Goal: Task Accomplishment & Management: Use online tool/utility

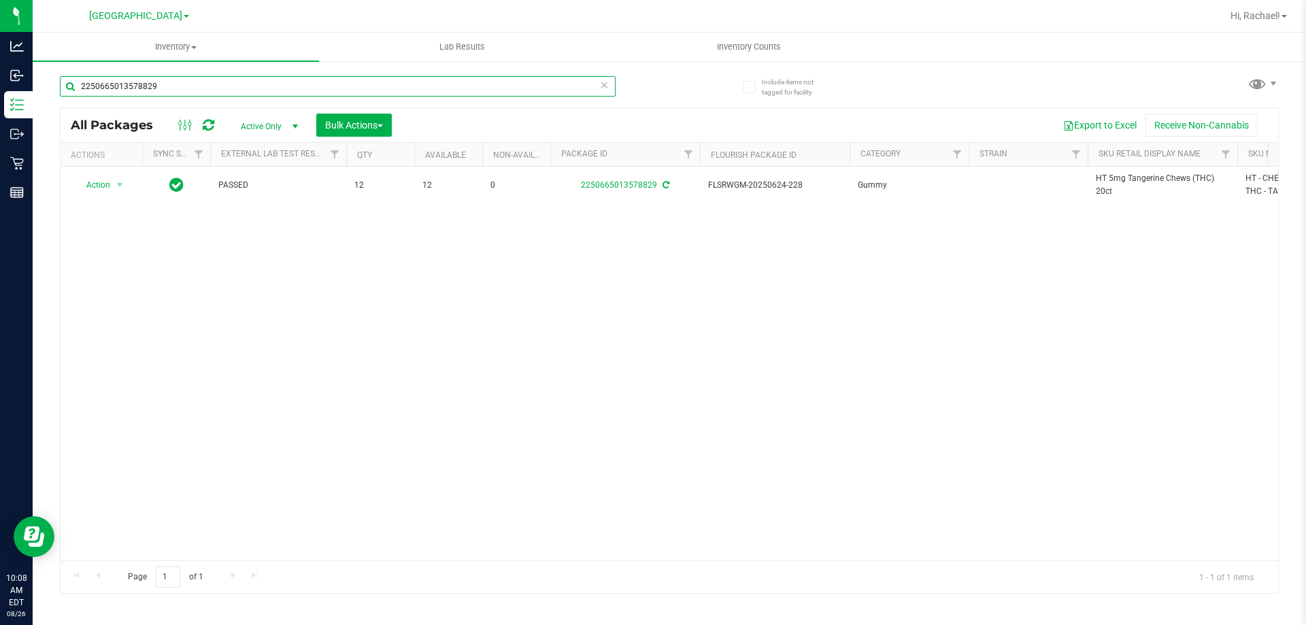
click at [305, 81] on input "2250665013578829" at bounding box center [338, 86] width 556 height 20
click at [305, 82] on input "2250665013578829" at bounding box center [338, 86] width 556 height 20
type input "2"
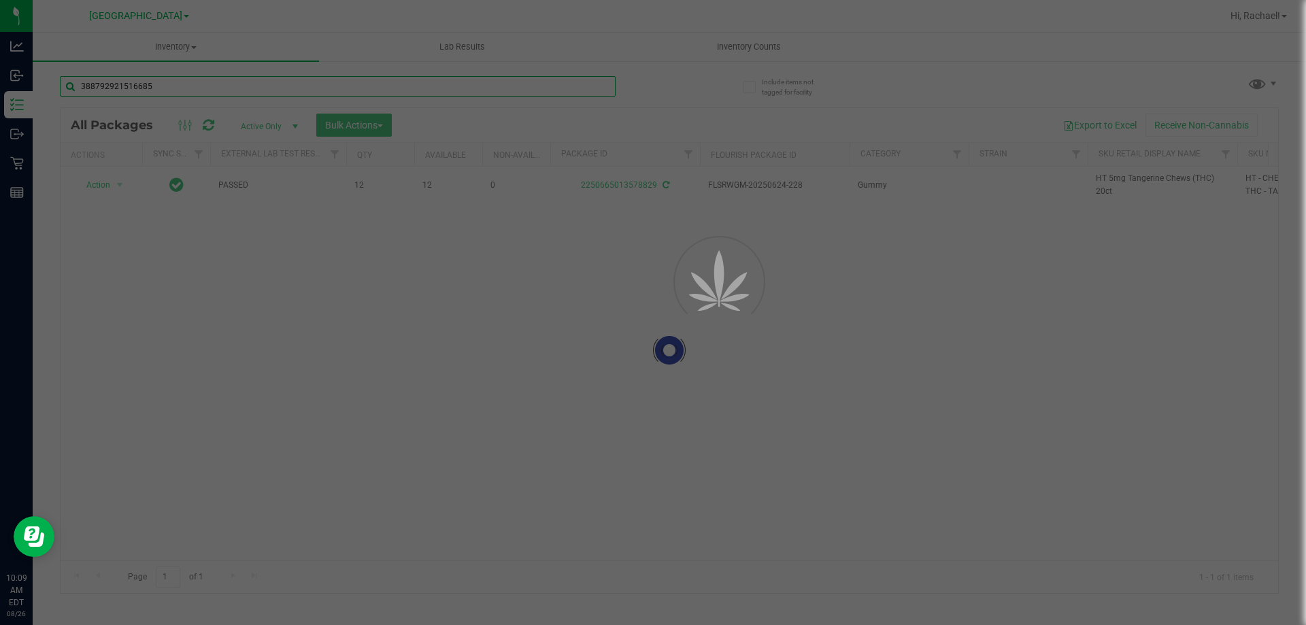
type input "3887929215166850"
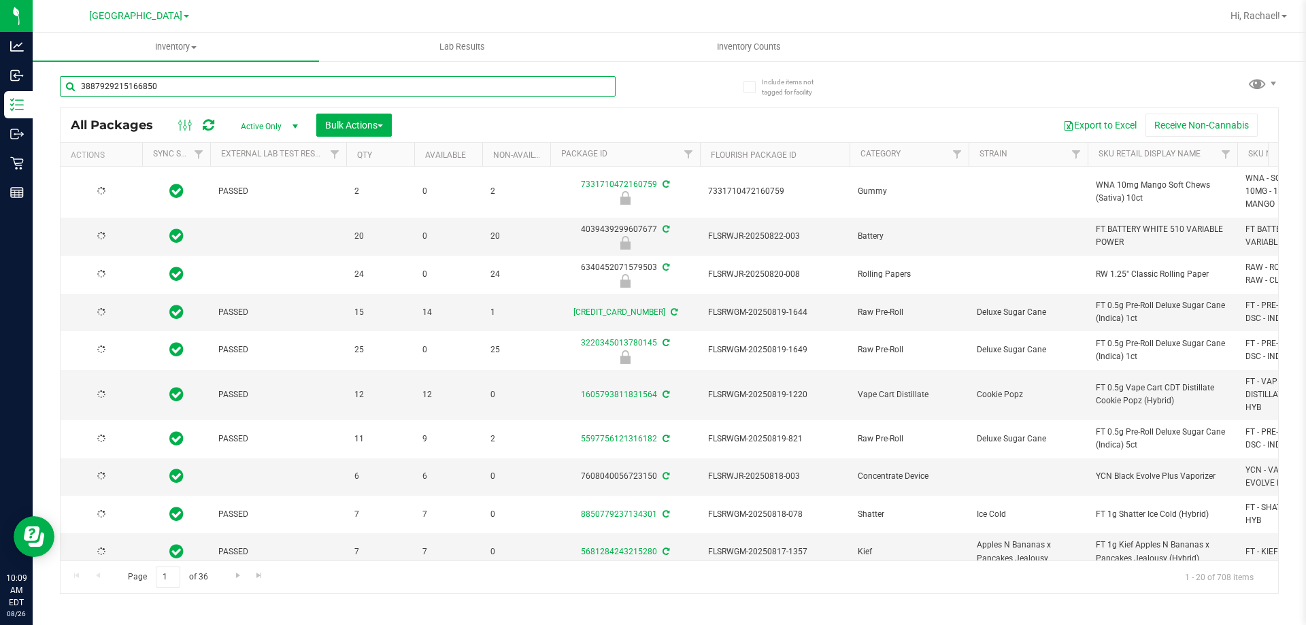
type input "[DATE]"
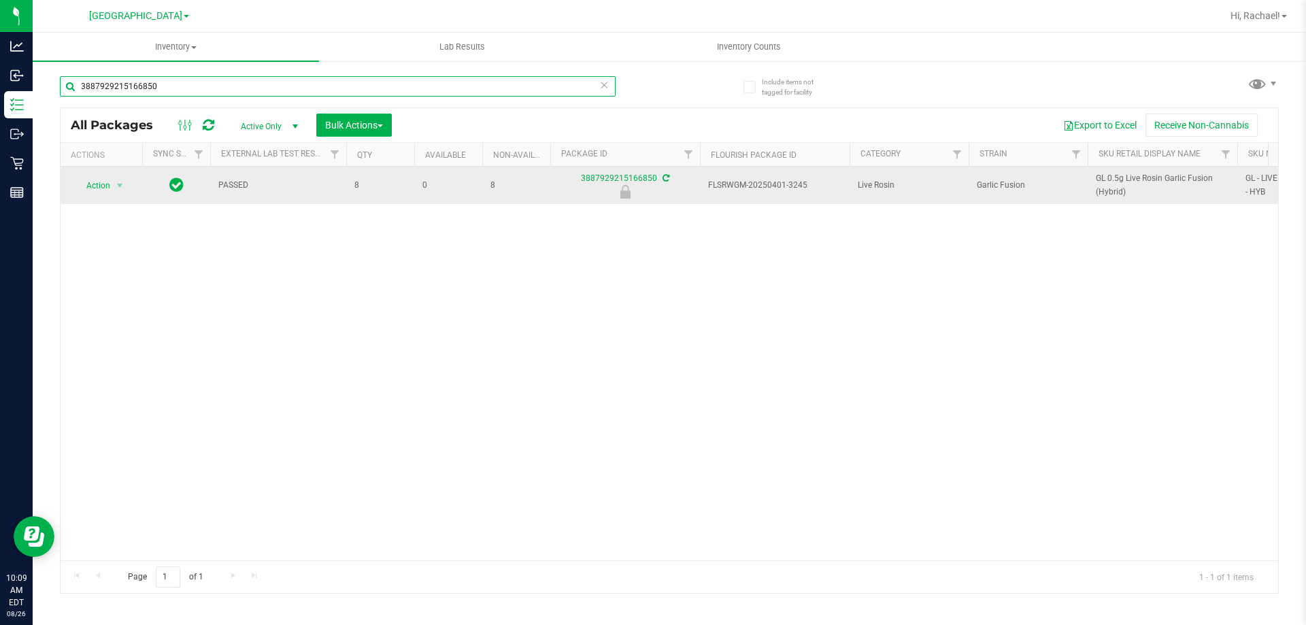
type input "3887929215166850"
click at [101, 186] on span "Action" at bounding box center [92, 185] width 37 height 19
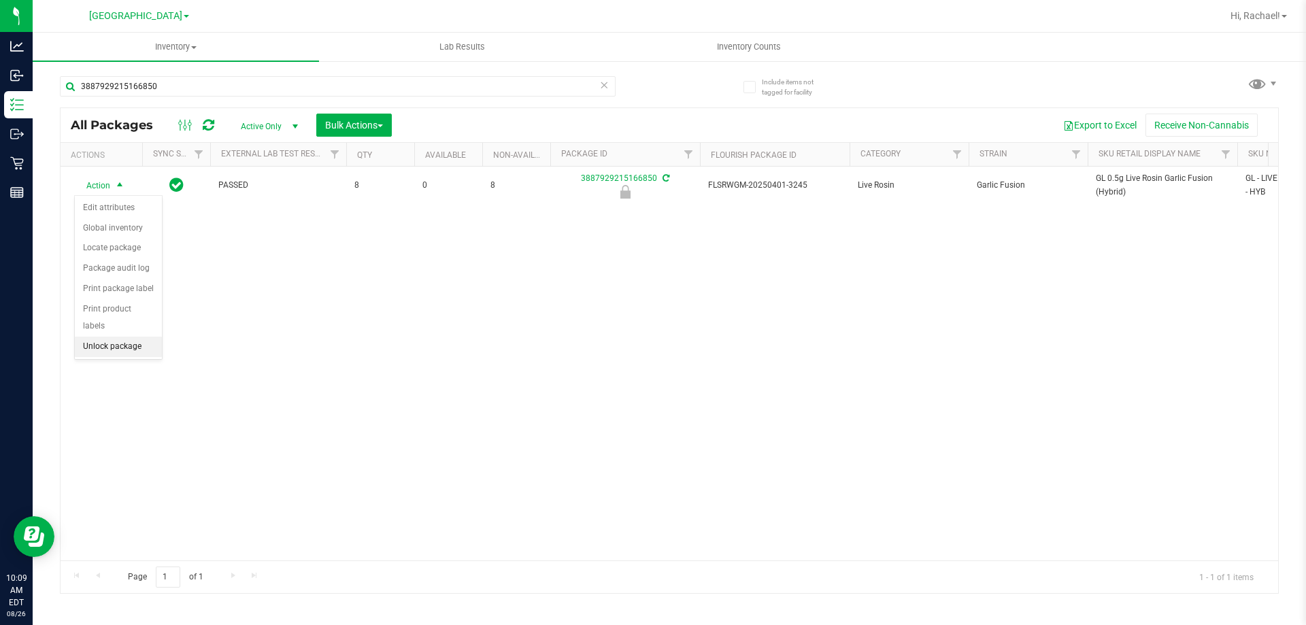
click at [123, 337] on li "Unlock package" at bounding box center [118, 347] width 87 height 20
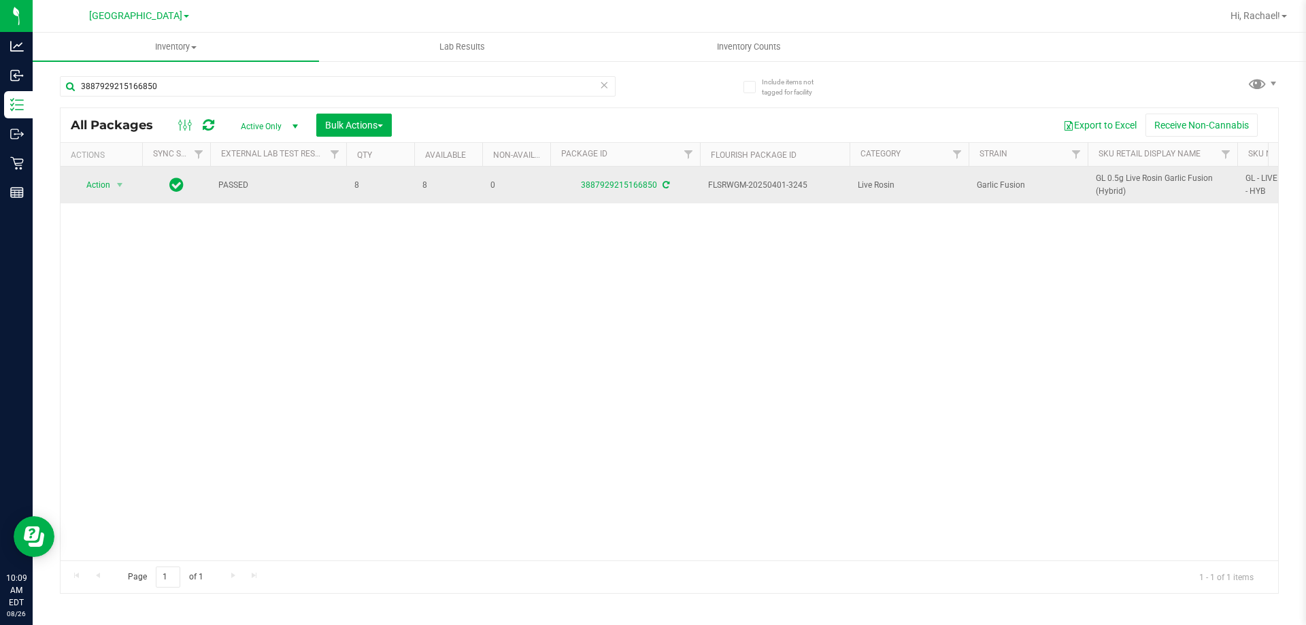
click at [1178, 171] on td "GL 0.5g Live Rosin Garlic Fusion (Hybrid)" at bounding box center [1163, 185] width 150 height 37
click at [1177, 175] on span "GL 0.5g Live Rosin Garlic Fusion (Hybrid)" at bounding box center [1162, 185] width 133 height 26
click at [1176, 175] on span "GL 0.5g Live Rosin Garlic Fusion (Hybrid)" at bounding box center [1162, 185] width 133 height 26
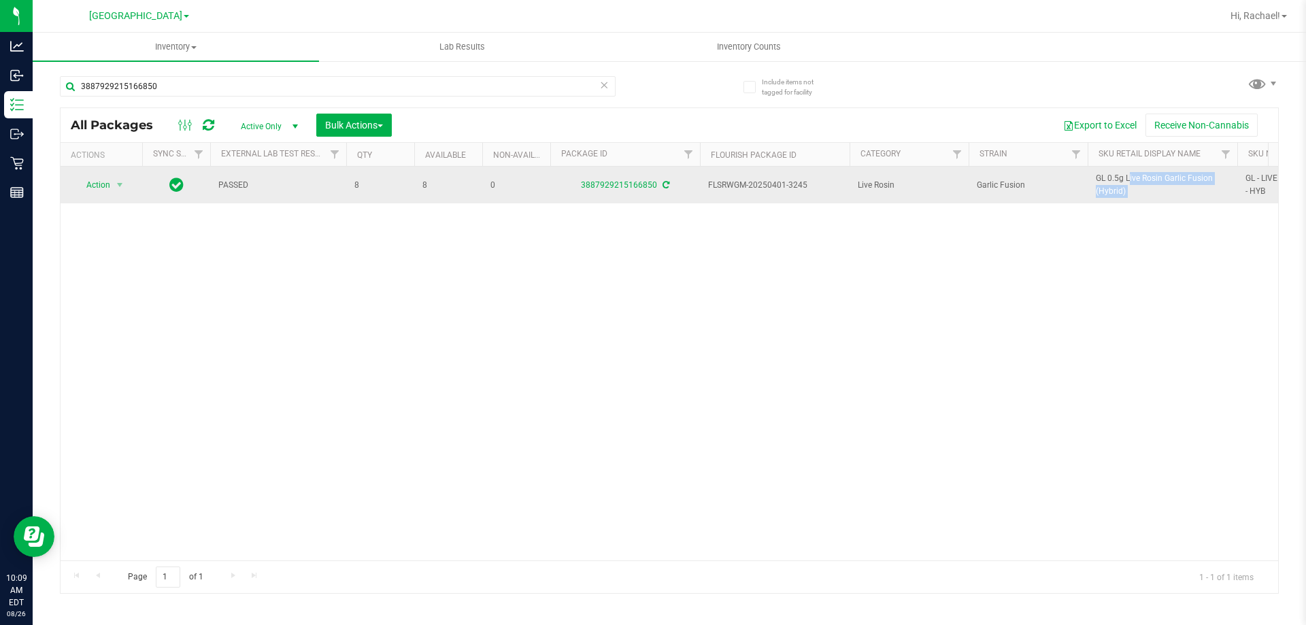
copy tr "GL 0.5g Live Rosin Garlic Fusion (Hybrid)"
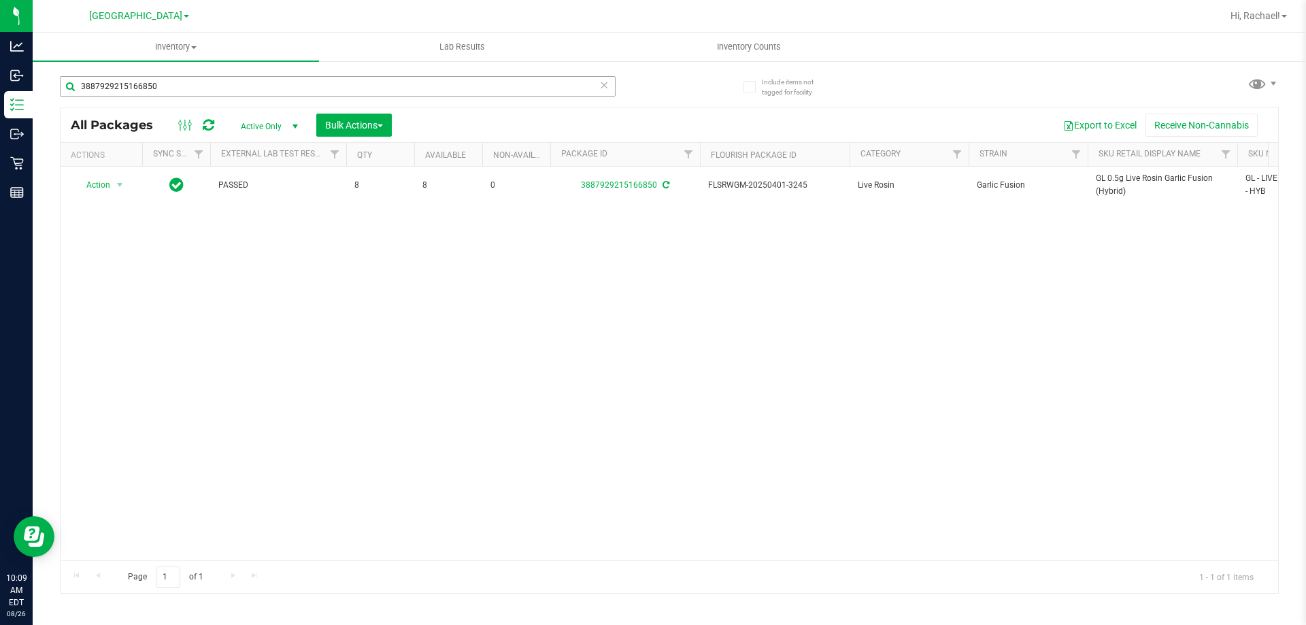
click at [199, 99] on div "3887929215166850" at bounding box center [338, 91] width 556 height 31
click at [197, 86] on input "3887929215166850" at bounding box center [338, 86] width 556 height 20
paste input "GL 0.5g Live Rosin Garlic Fusion (Hybrid)"
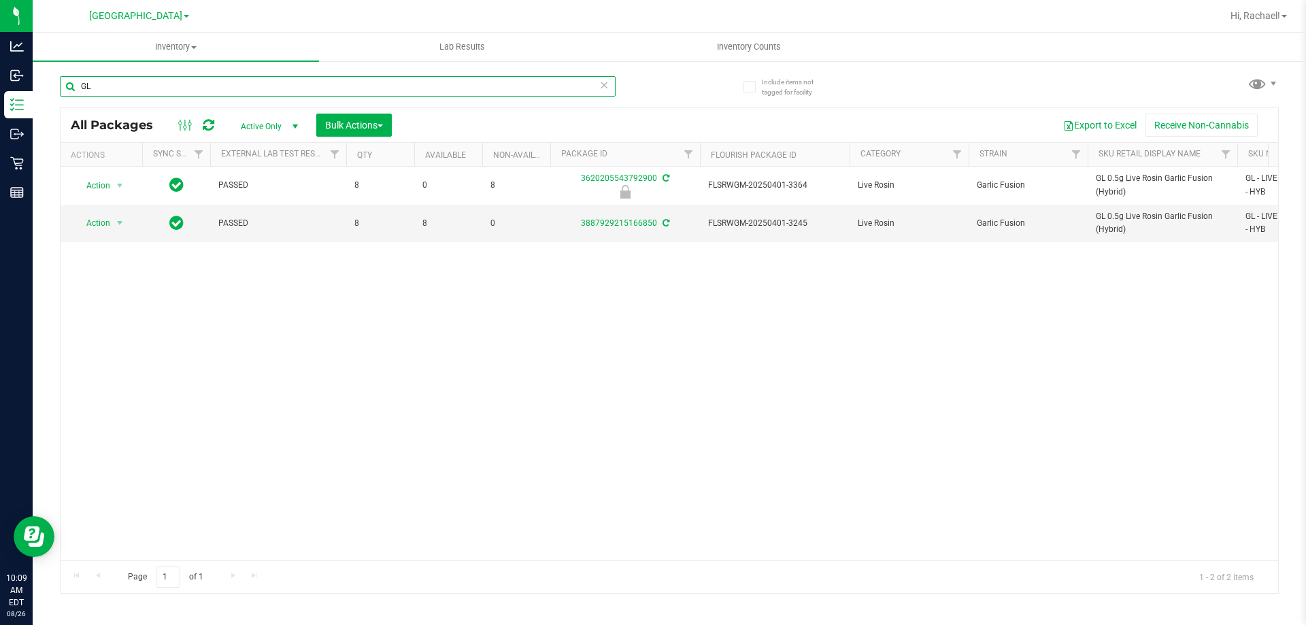
type input "G"
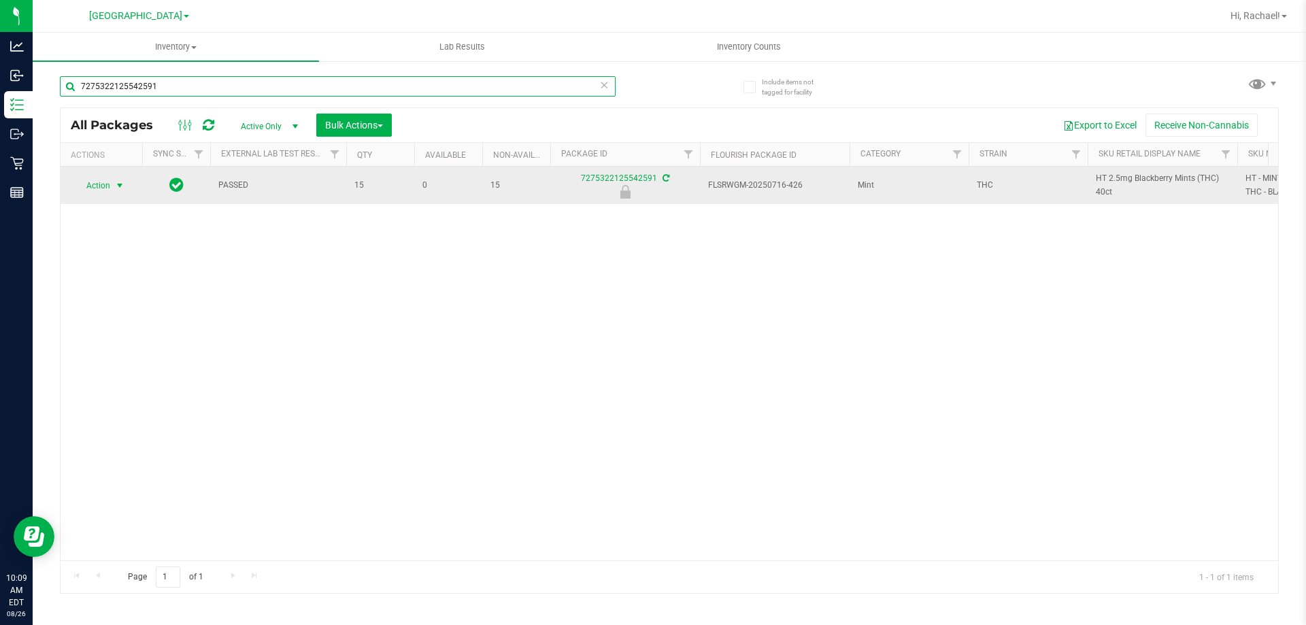
type input "7275322125542591"
click at [105, 182] on span "Action" at bounding box center [92, 185] width 37 height 19
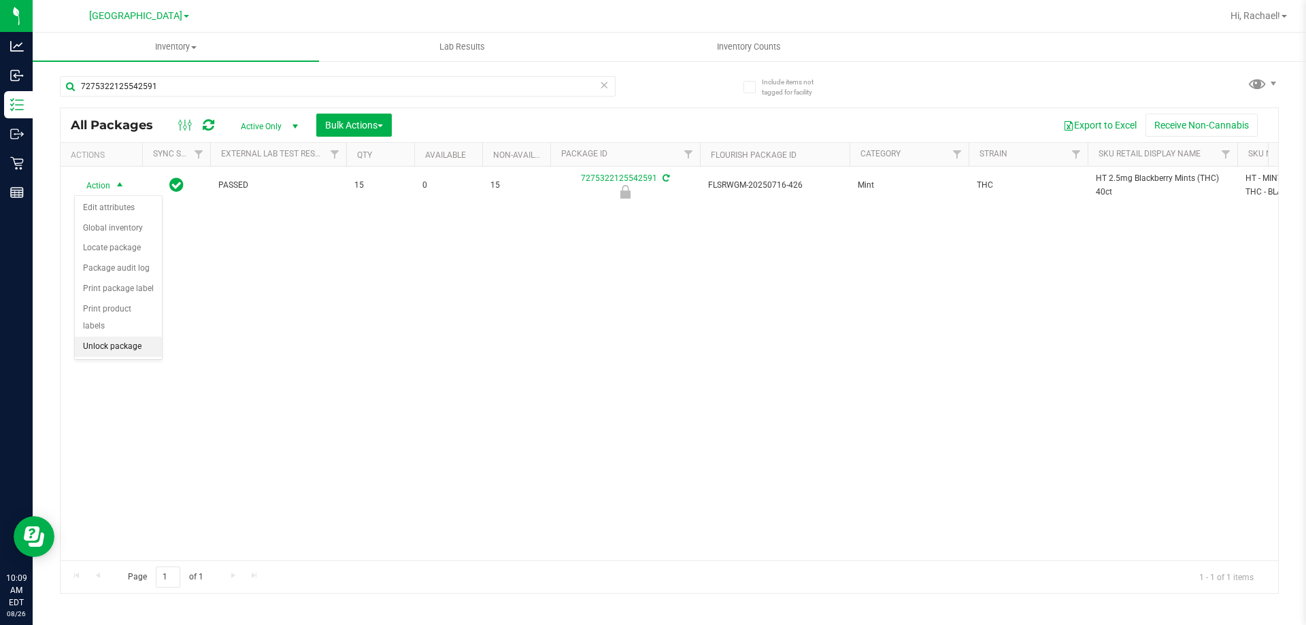
click at [109, 337] on li "Unlock package" at bounding box center [118, 347] width 87 height 20
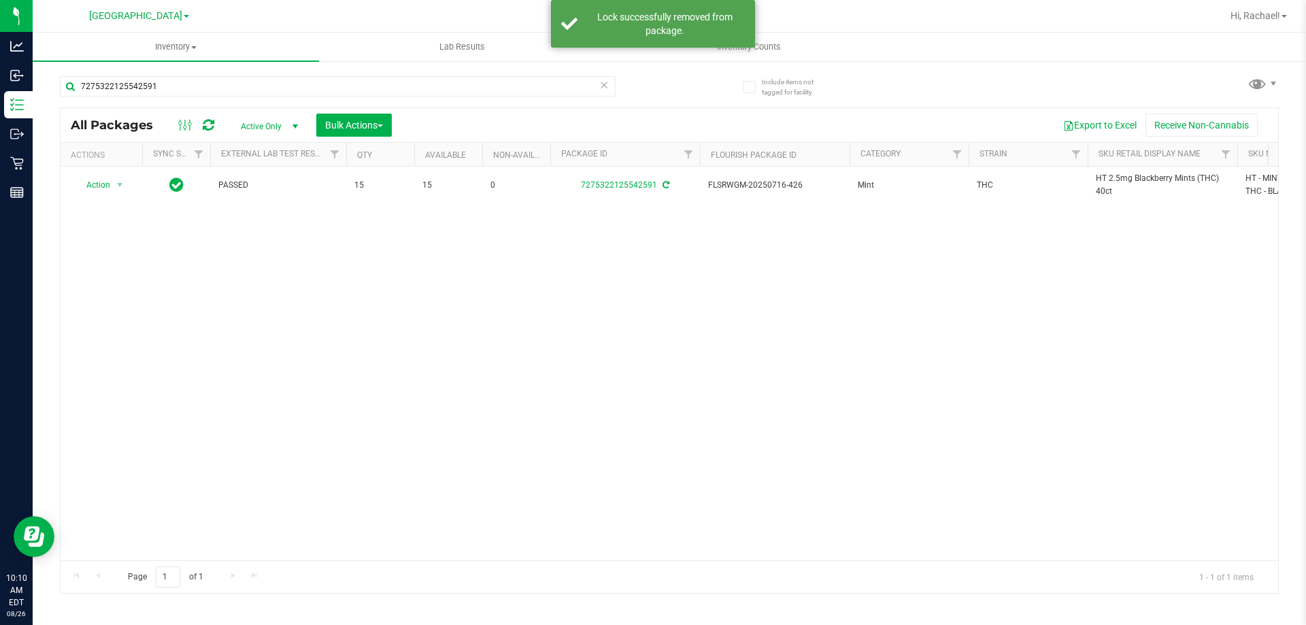
click at [1164, 180] on span "HT 2.5mg Blackberry Mints (THC) 40ct" at bounding box center [1162, 185] width 133 height 26
copy tr "HT 2.5mg Blackberry Mints (THC) 40ct"
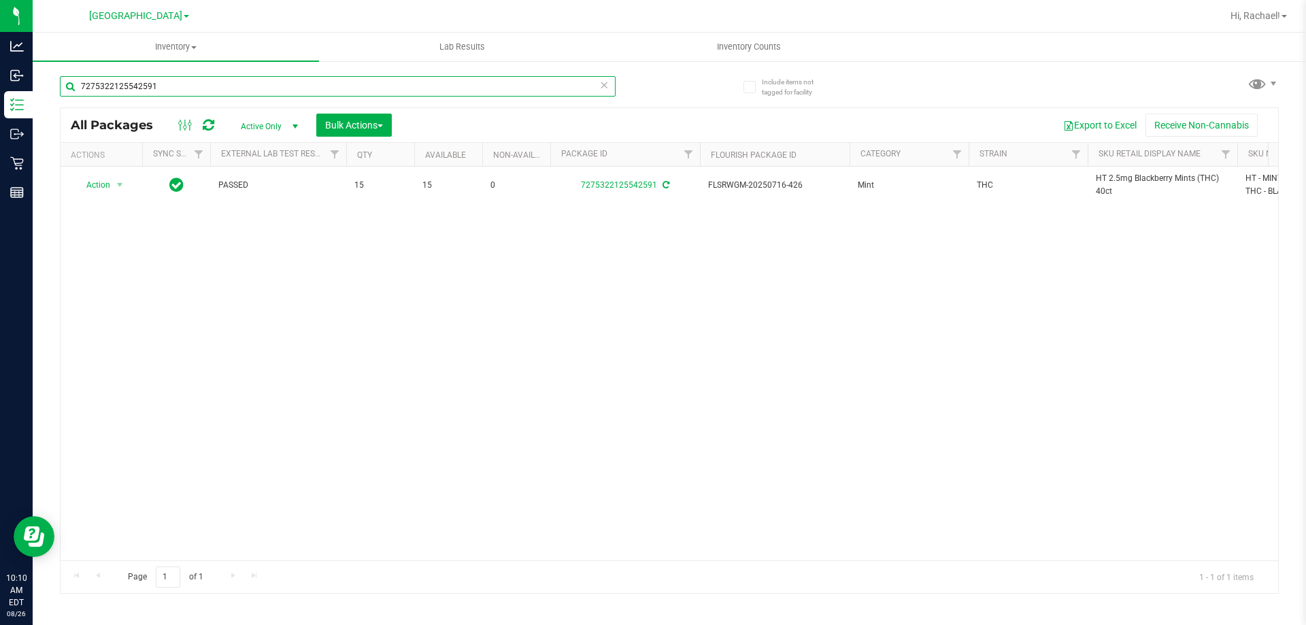
click at [145, 90] on input "7275322125542591" at bounding box center [338, 86] width 556 height 20
click at [144, 89] on input "7275322125542591" at bounding box center [338, 86] width 556 height 20
paste input "HT 2.5mg Blackberry Mints (THC) 40ct"
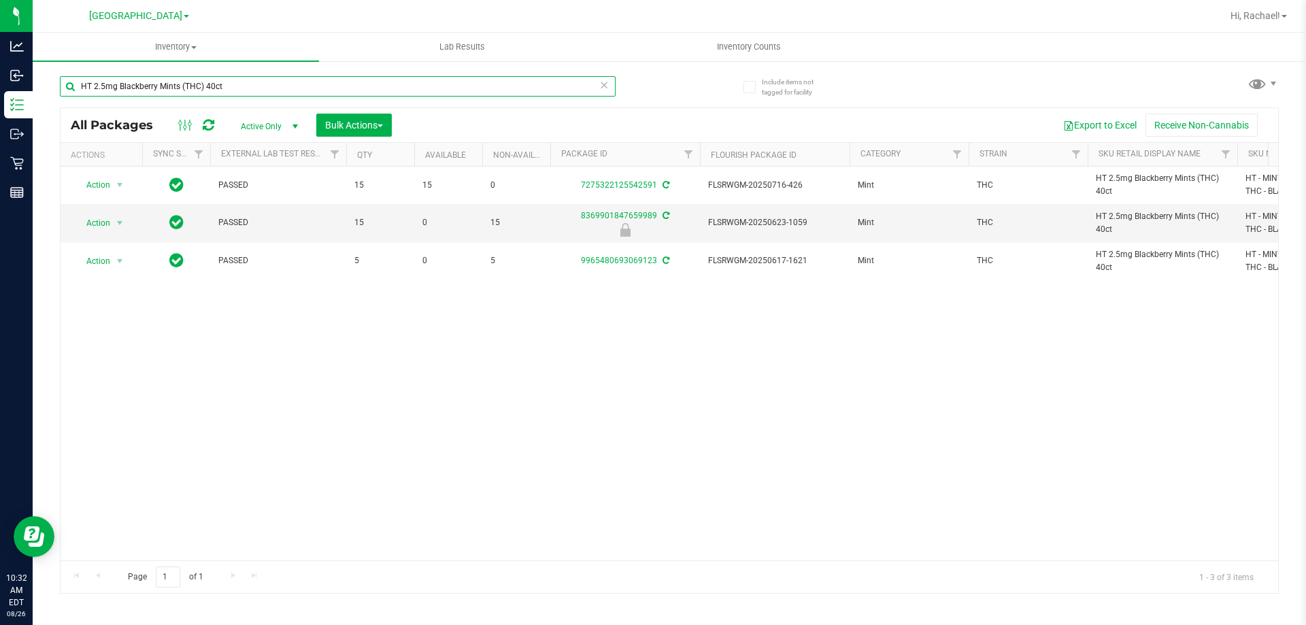
click at [346, 81] on input "HT 2.5mg Blackberry Mints (THC) 40ct" at bounding box center [338, 86] width 556 height 20
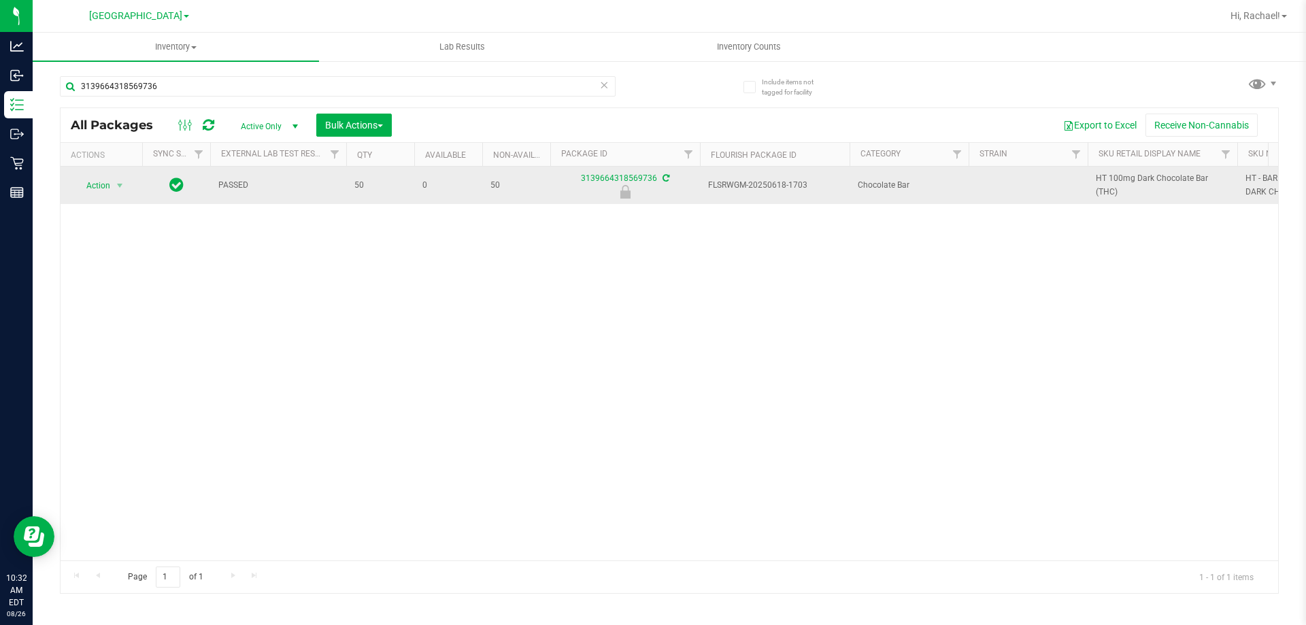
click at [1105, 181] on span "HT 100mg Dark Chocolate Bar (THC)" at bounding box center [1162, 185] width 133 height 26
copy tr "HT 100mg Dark Chocolate Bar (THC)"
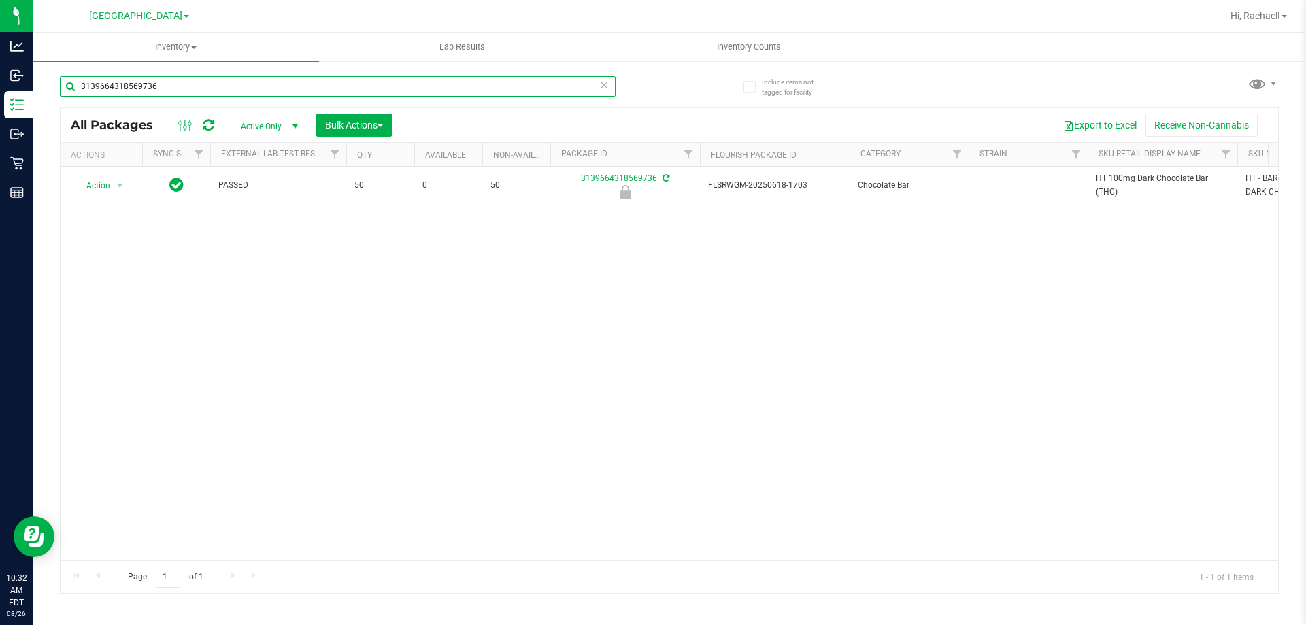
click at [375, 93] on input "3139664318569736" at bounding box center [338, 86] width 556 height 20
click at [375, 83] on input "3139664318569736" at bounding box center [338, 86] width 556 height 20
paste input "HT 100mg Dark Chocolate Bar (THC)"
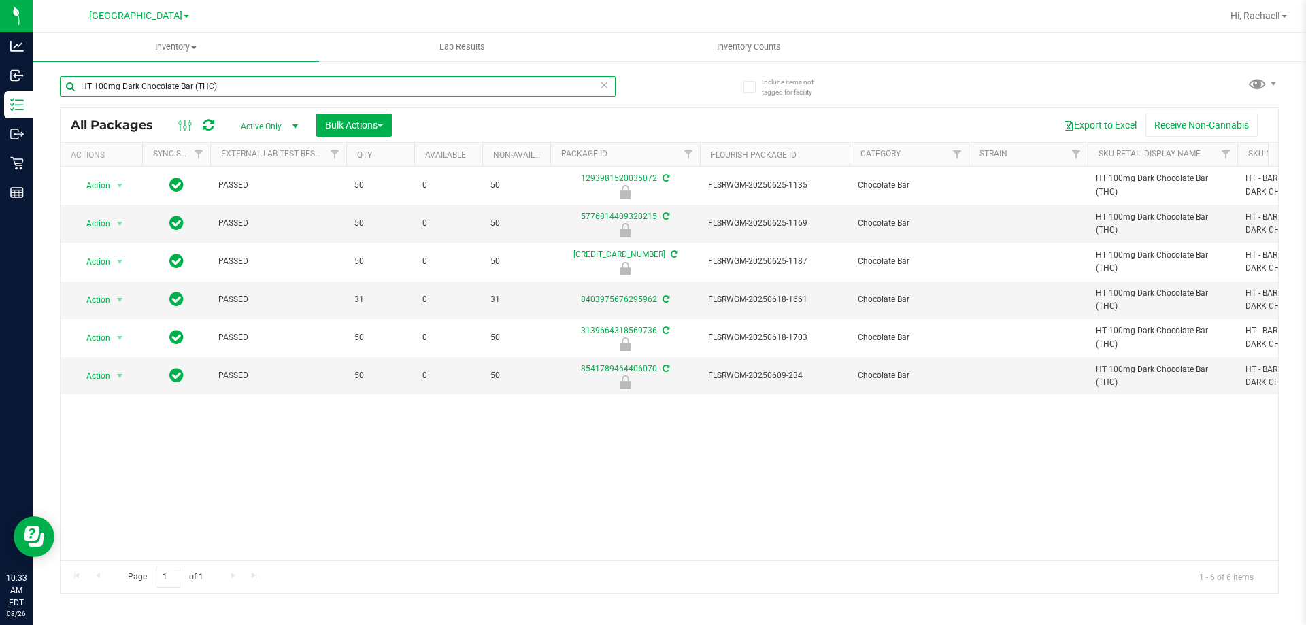
click at [267, 87] on input "HT 100mg Dark Chocolate Bar (THC)" at bounding box center [338, 86] width 556 height 20
type input "3139664318569736"
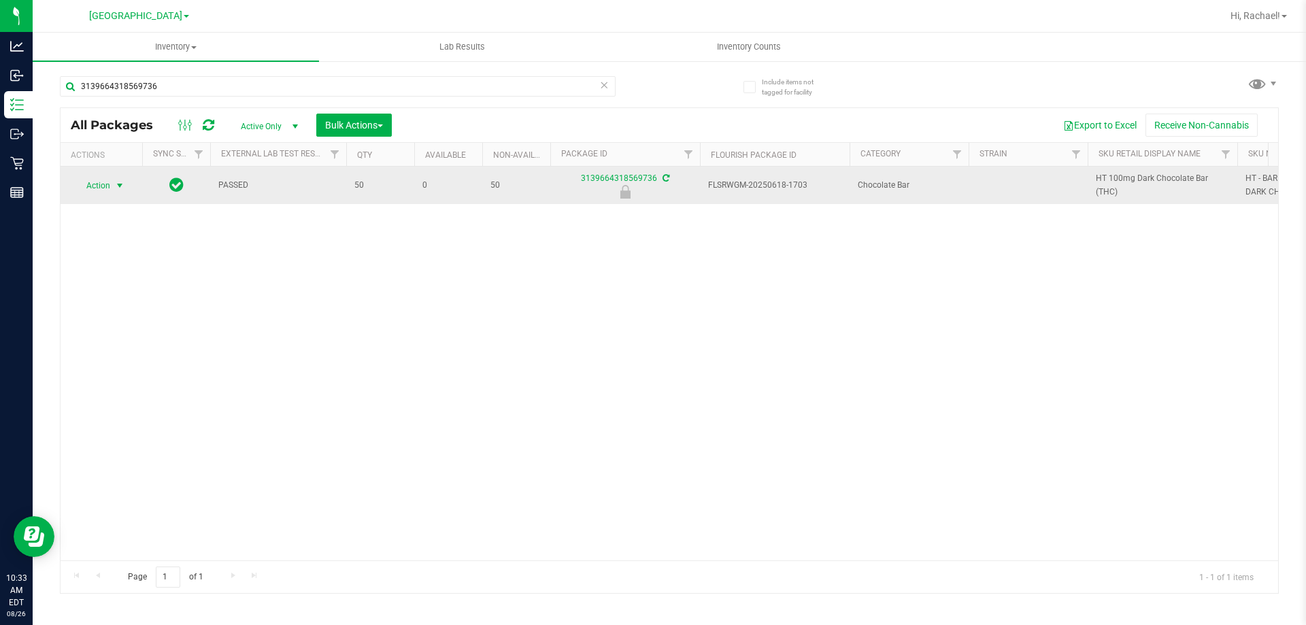
click at [124, 182] on span "select" at bounding box center [119, 185] width 11 height 11
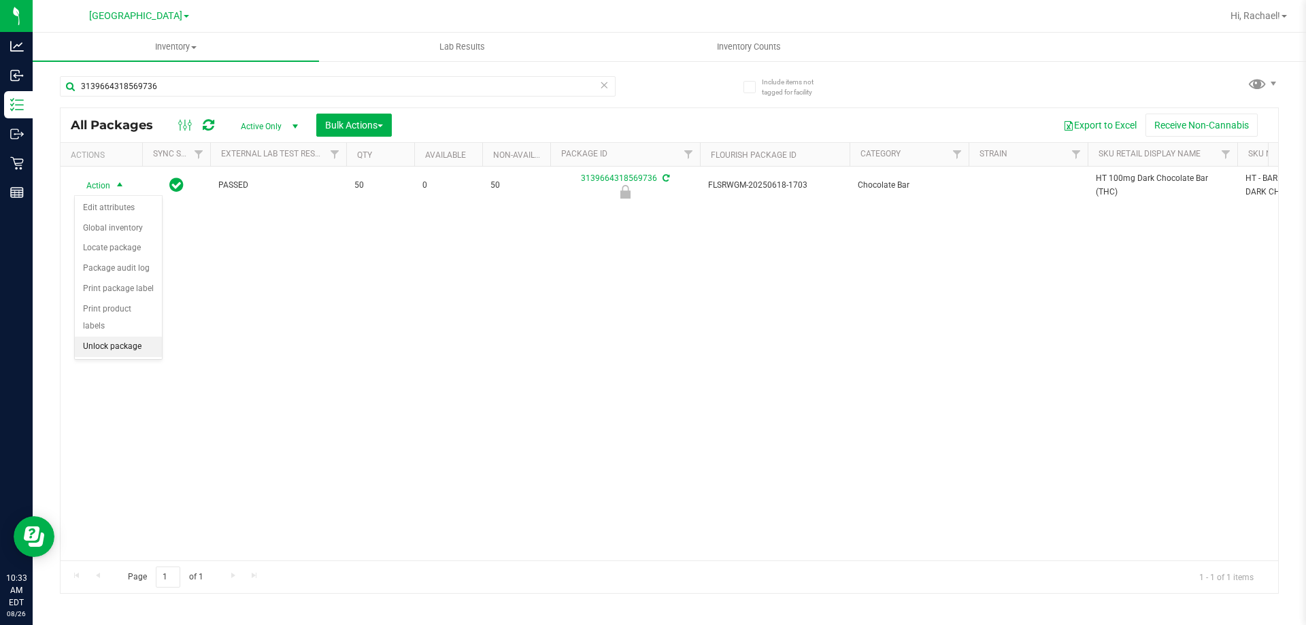
click at [120, 337] on li "Unlock package" at bounding box center [118, 347] width 87 height 20
